Goal: Information Seeking & Learning: Learn about a topic

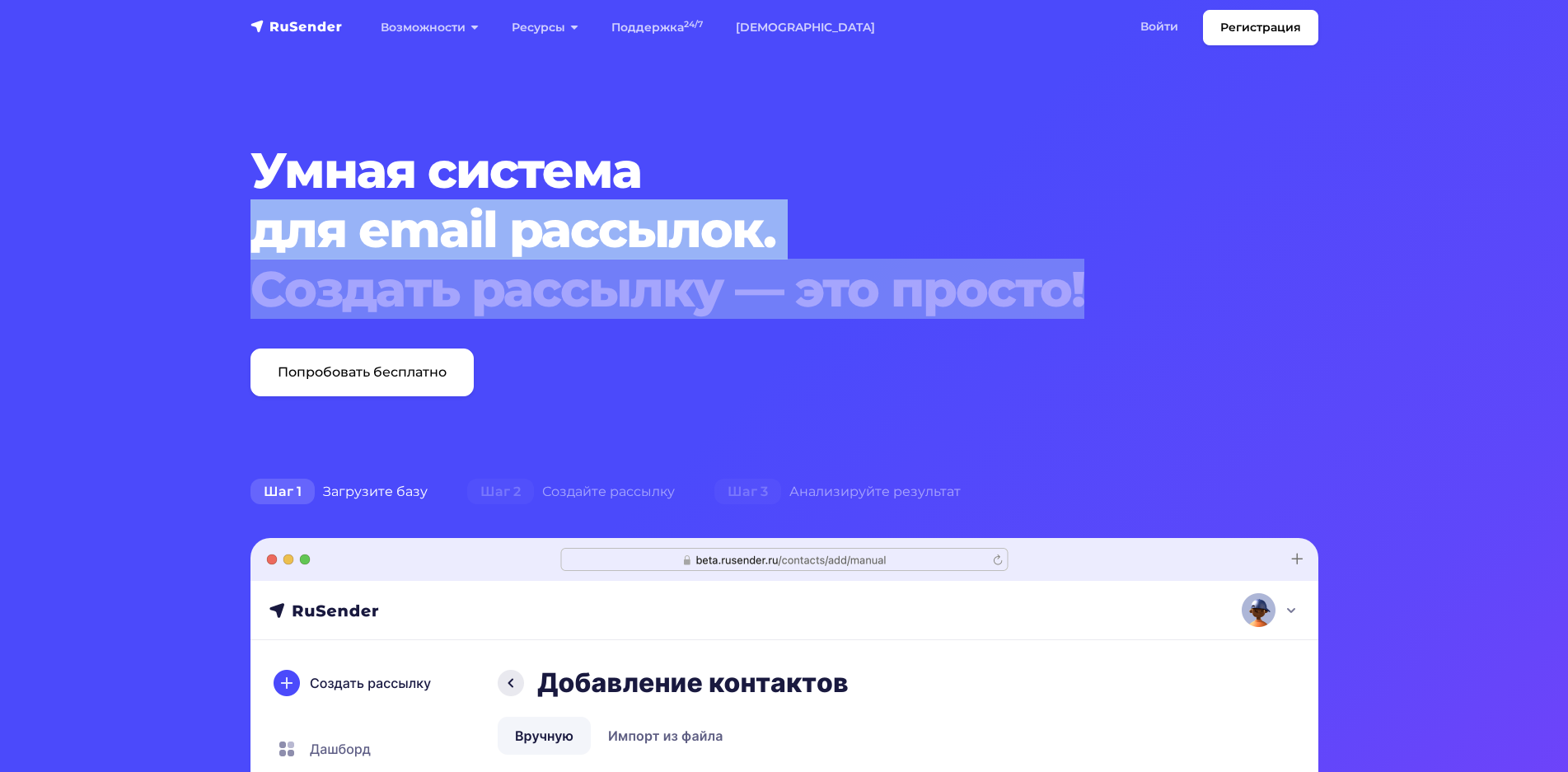
drag, startPoint x: 265, startPoint y: 233, endPoint x: 1123, endPoint y: 291, distance: 860.0
click at [1115, 297] on h1 "Умная система для email рассылок. Создать рассылку — это просто!" at bounding box center [739, 230] width 977 height 178
click at [1124, 291] on div "Создать рассылку — это просто!" at bounding box center [739, 289] width 977 height 59
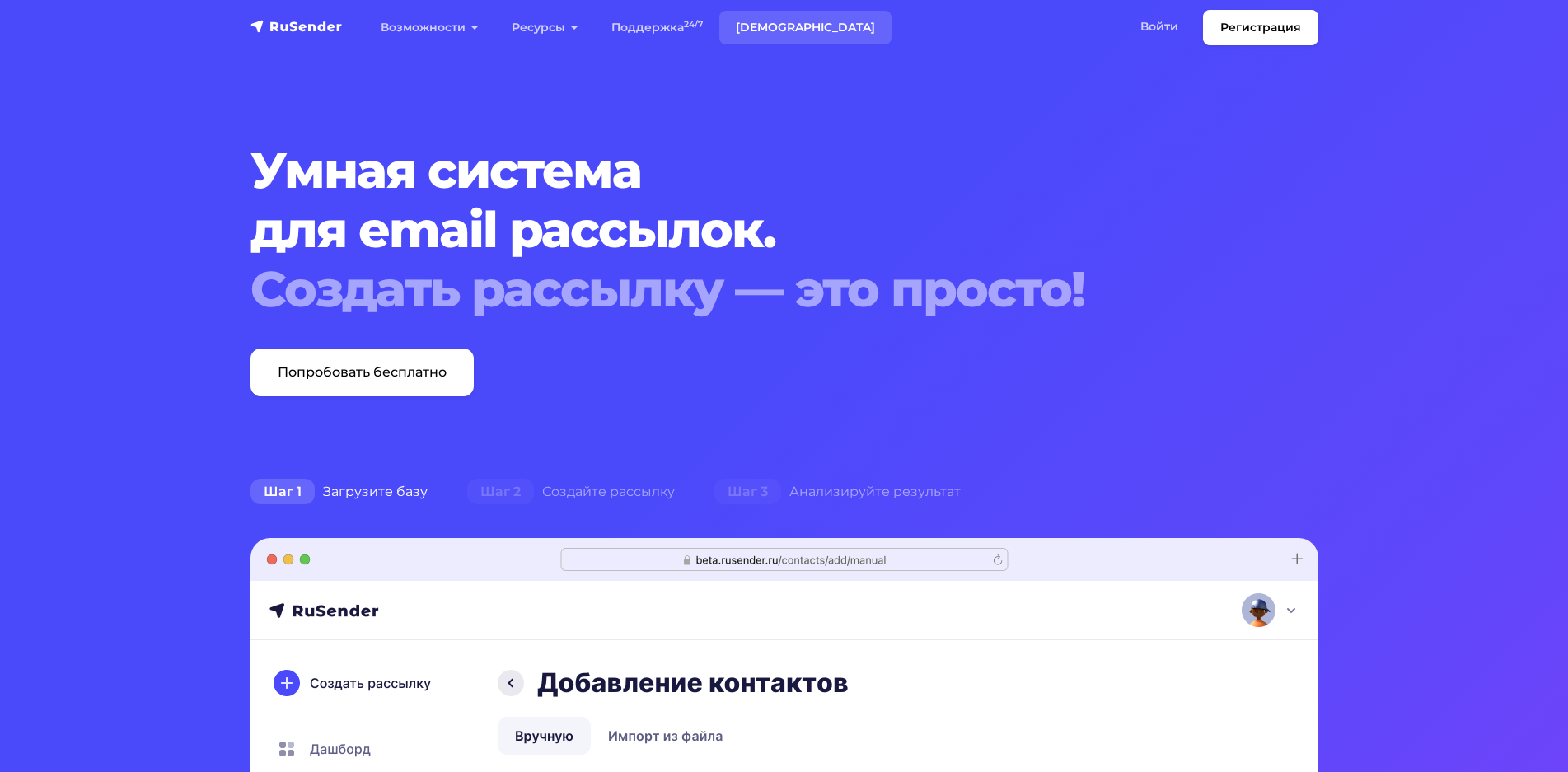
click at [750, 27] on link "[DEMOGRAPHIC_DATA]" at bounding box center [805, 28] width 172 height 34
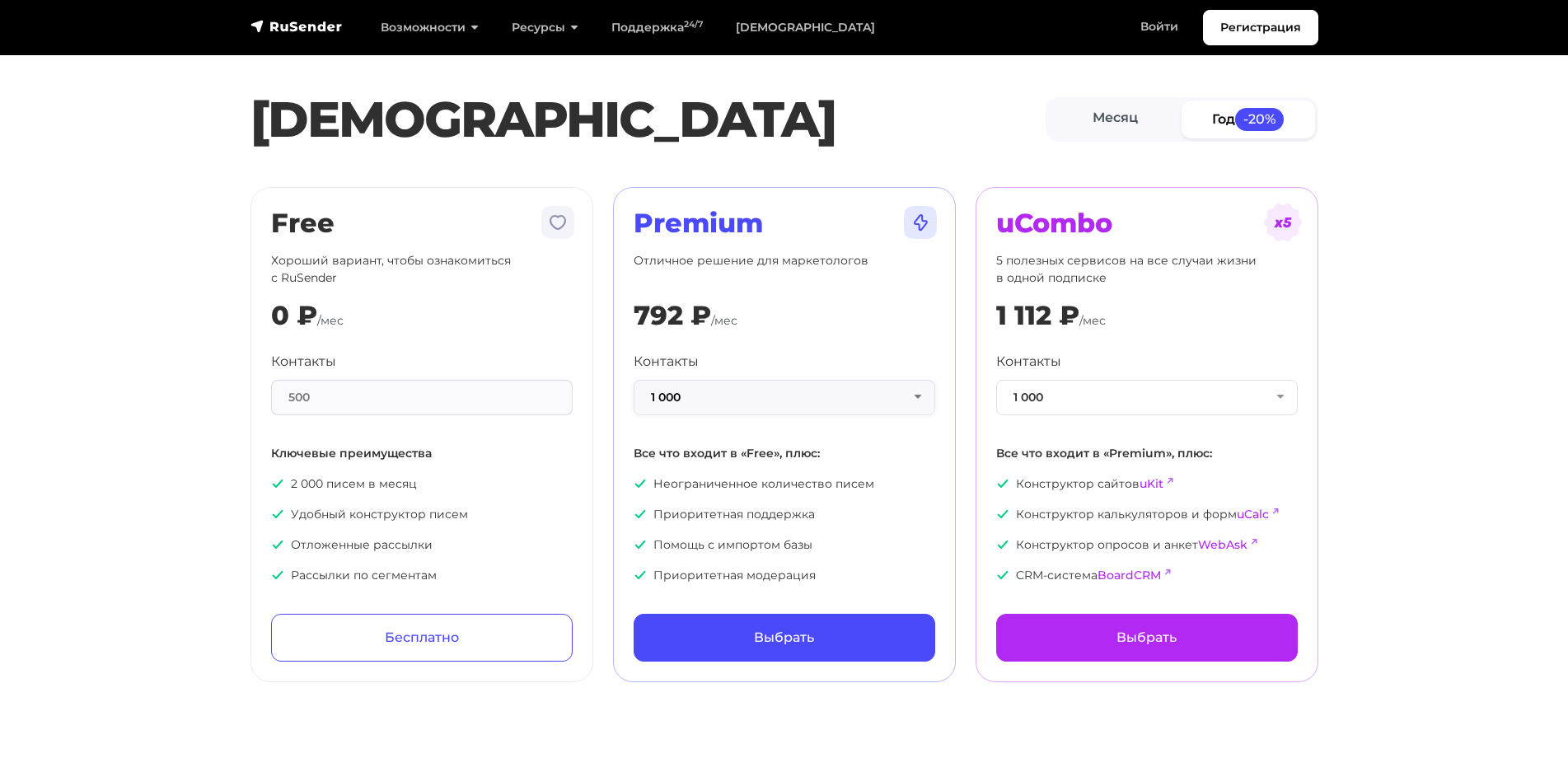
click at [723, 393] on button "1 000" at bounding box center [784, 398] width 302 height 35
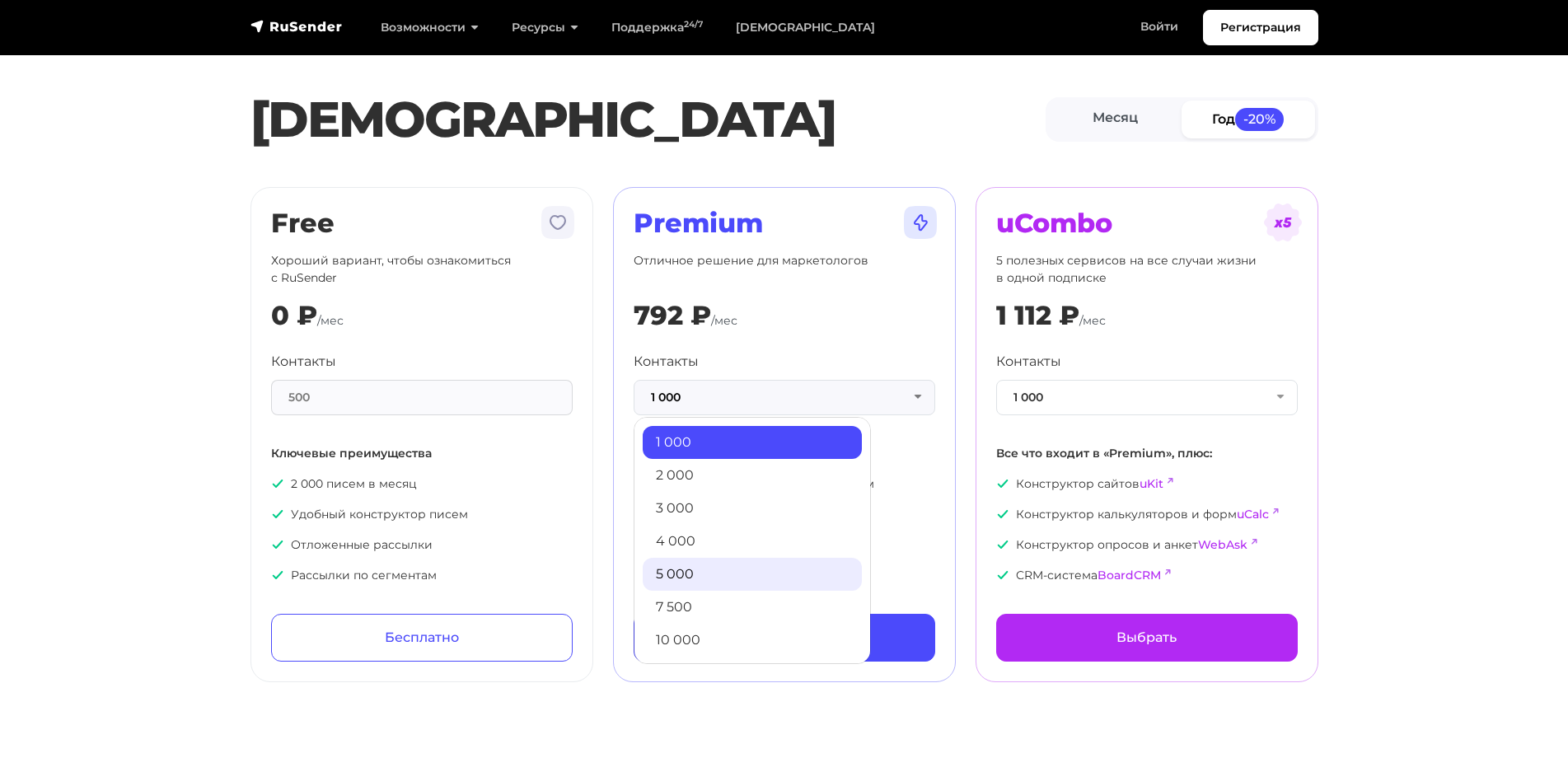
click at [721, 570] on link "5 000" at bounding box center [752, 574] width 219 height 33
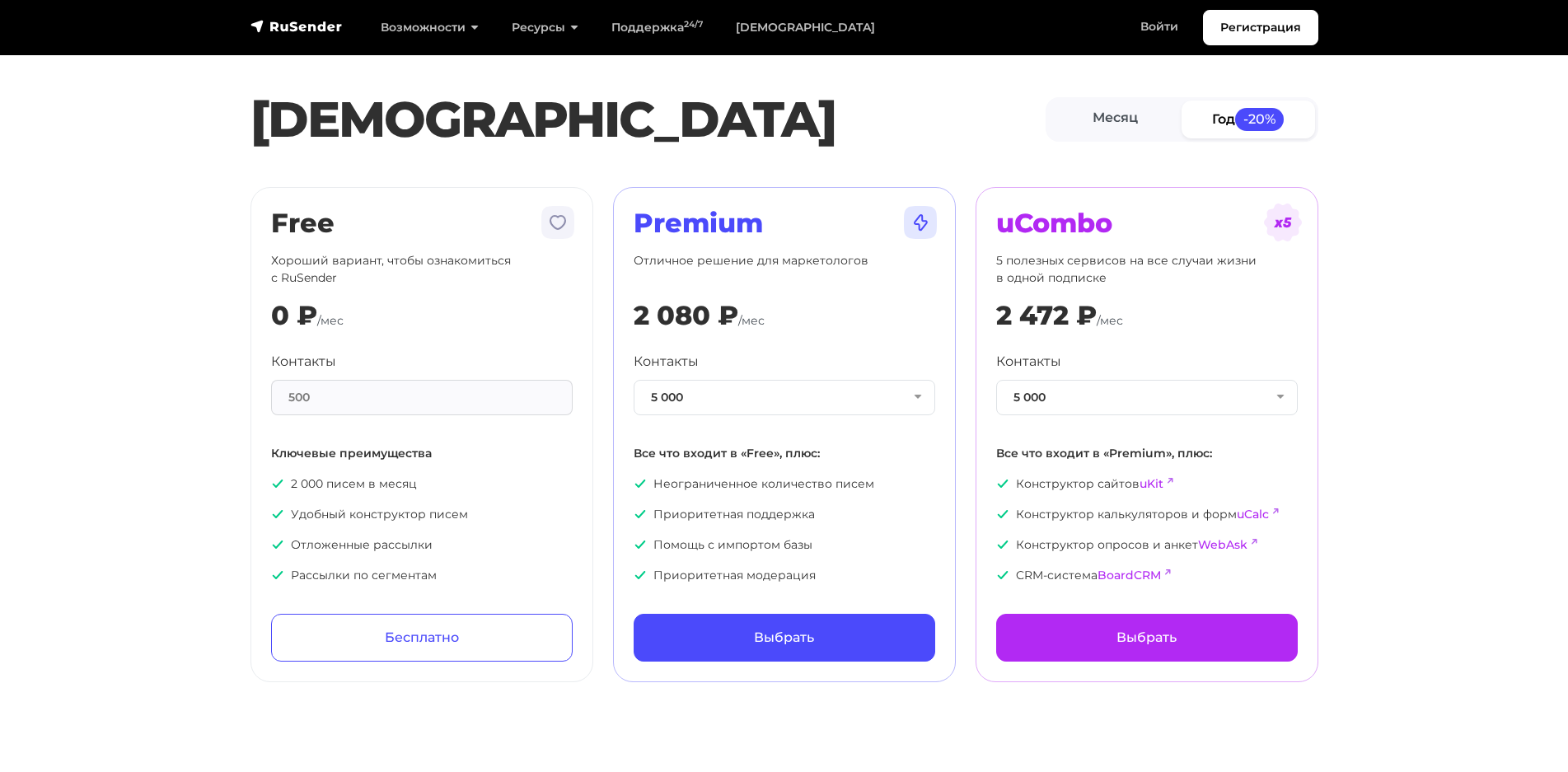
click at [777, 417] on div "Контакты 5 000 1 000 2 000 3 000 4 000 5 000 7 500 10 000 13 000 15 000 20 000 …" at bounding box center [784, 467] width 302 height 232
click at [771, 396] on button "5 000" at bounding box center [784, 398] width 302 height 35
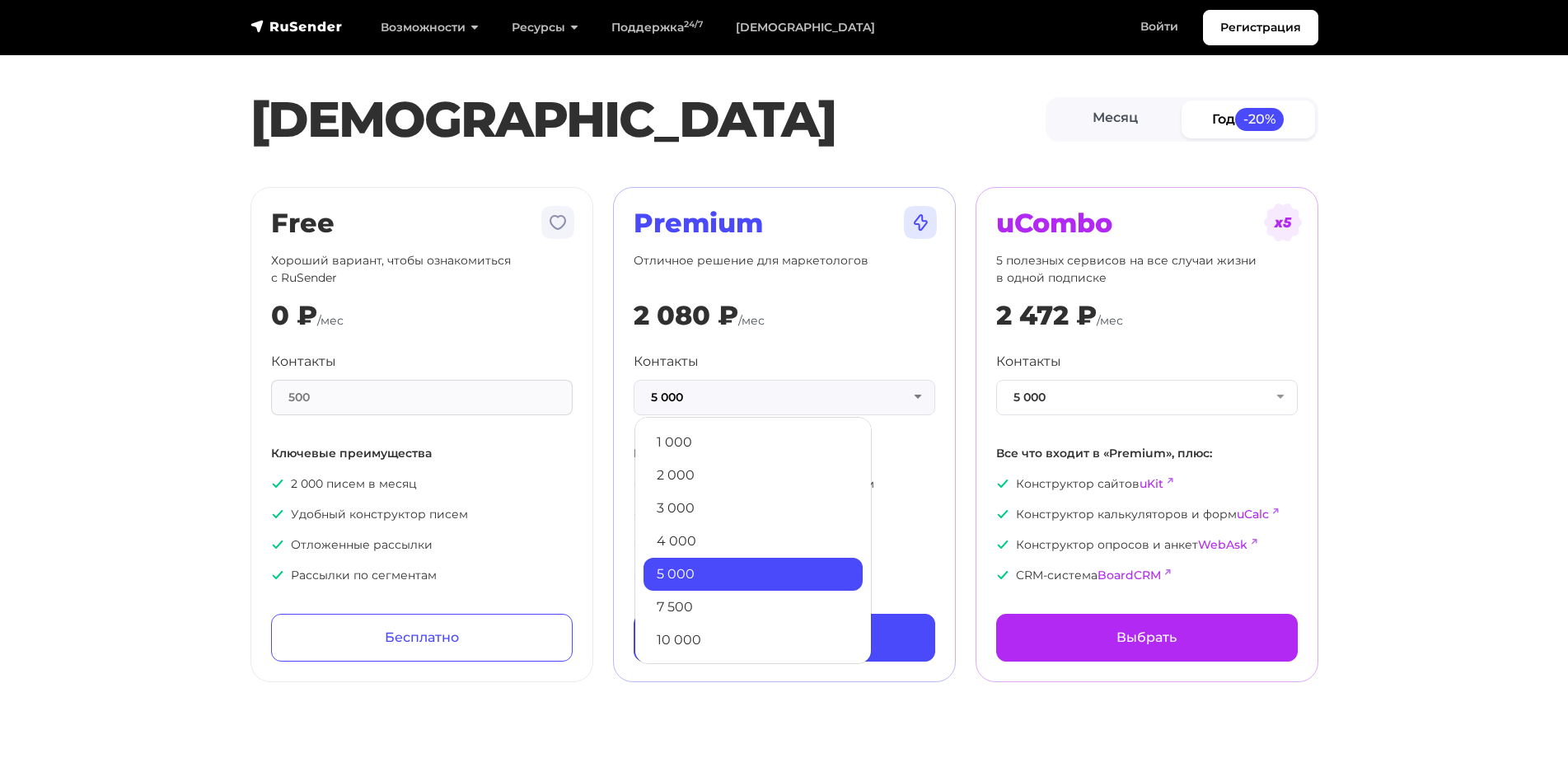
click at [702, 603] on link "7 500" at bounding box center [753, 606] width 219 height 33
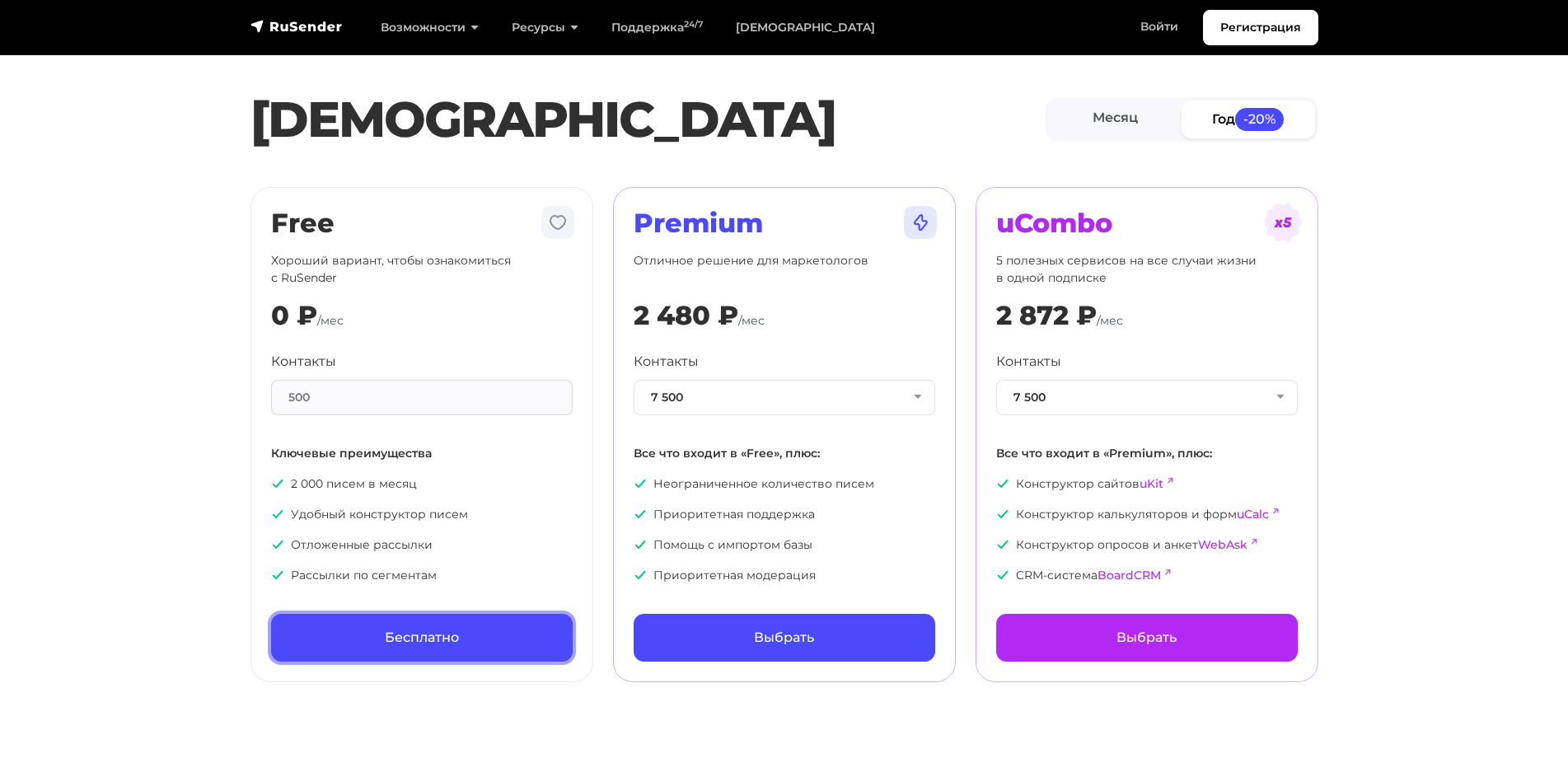
click at [407, 638] on link "Бесплатно" at bounding box center [422, 638] width 302 height 48
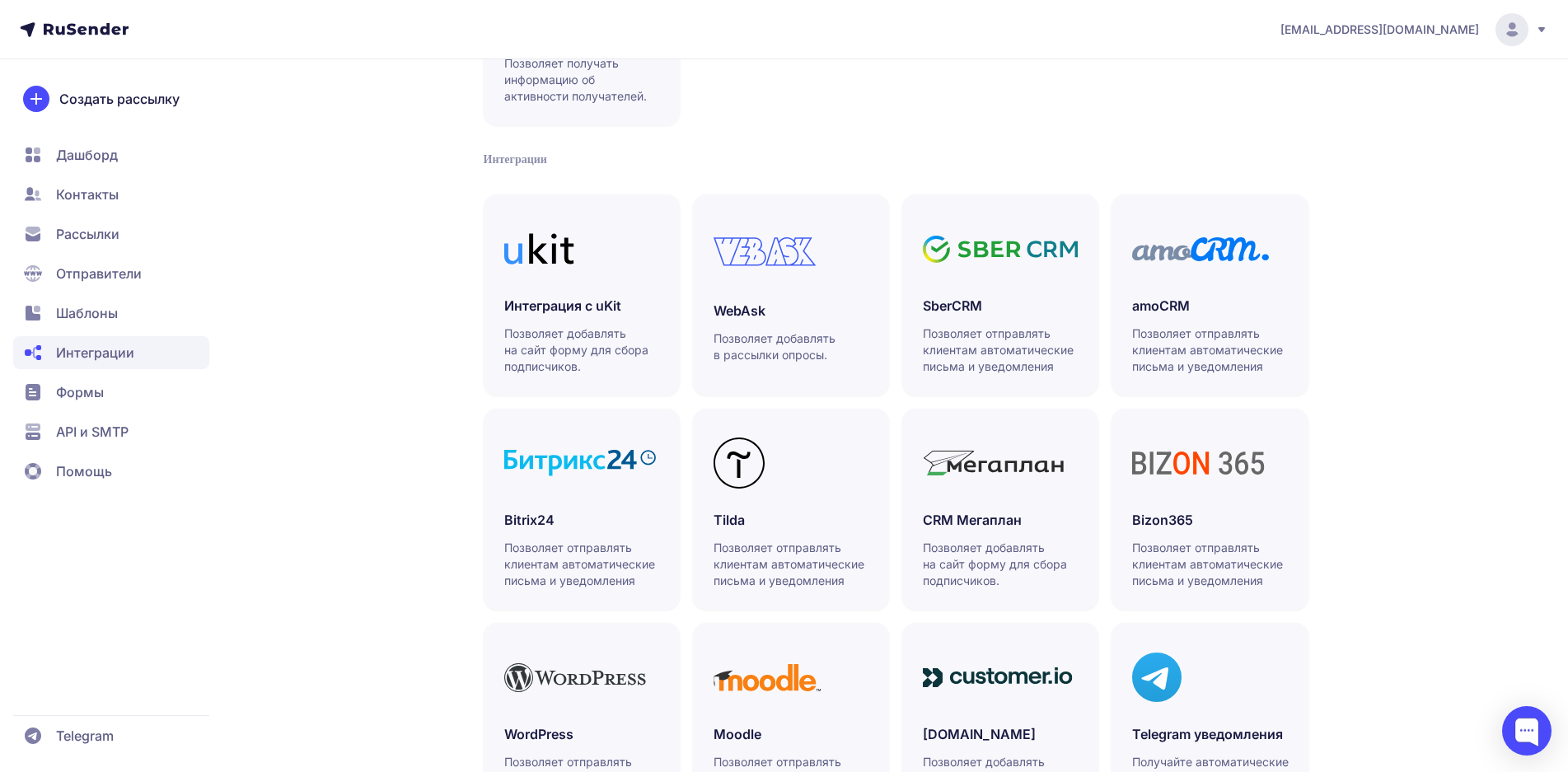
scroll to position [329, 0]
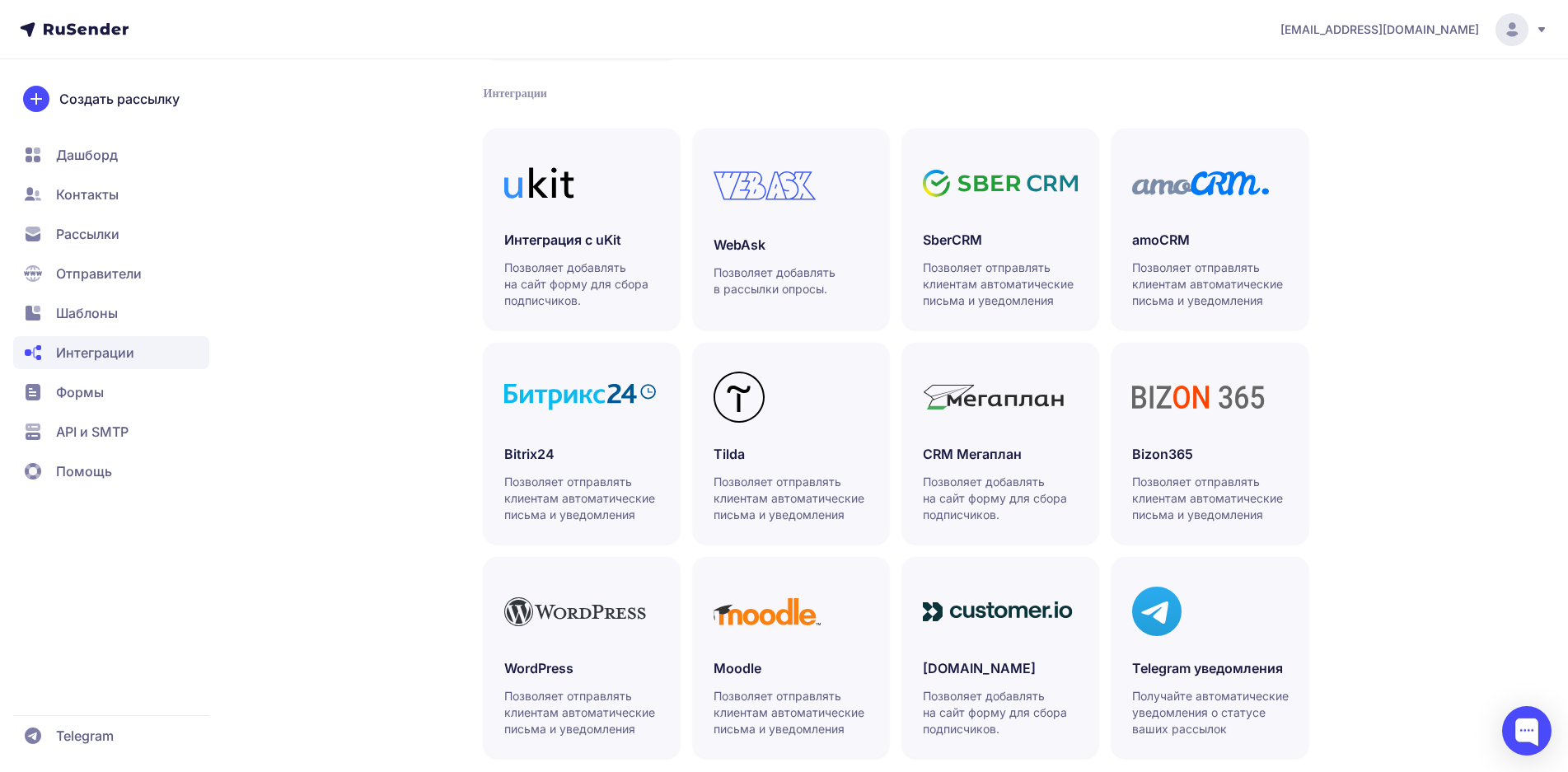
click at [81, 391] on span "Формы" at bounding box center [79, 392] width 48 height 19
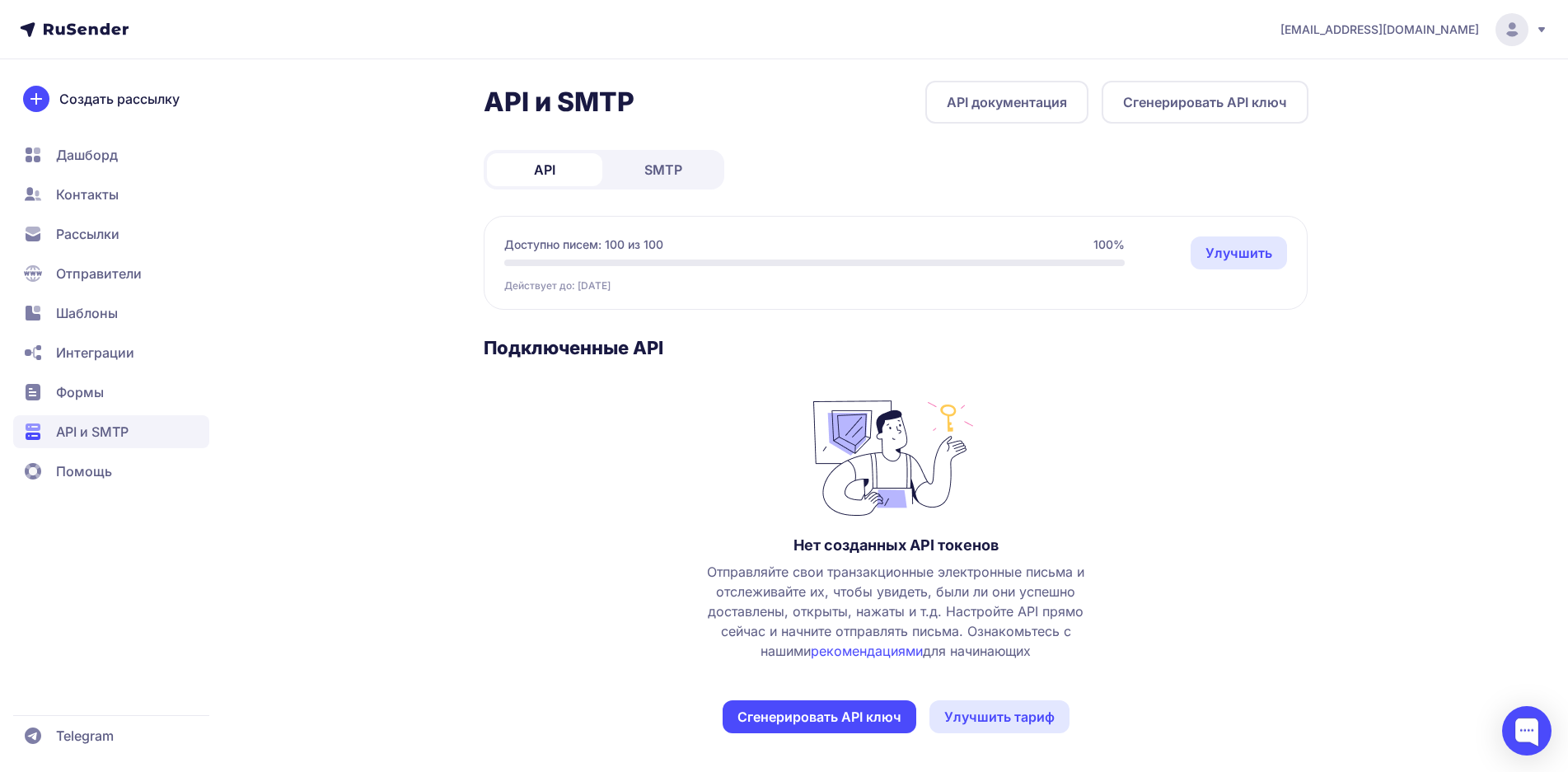
scroll to position [6, 0]
click at [89, 731] on span "Telegram" at bounding box center [84, 735] width 57 height 19
click at [99, 198] on span "Контакты" at bounding box center [87, 193] width 63 height 19
